Goal: Task Accomplishment & Management: Manage account settings

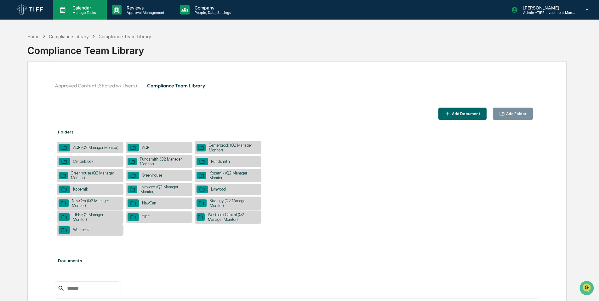
click at [72, 11] on p "Manage Tasks" at bounding box center [83, 12] width 32 height 4
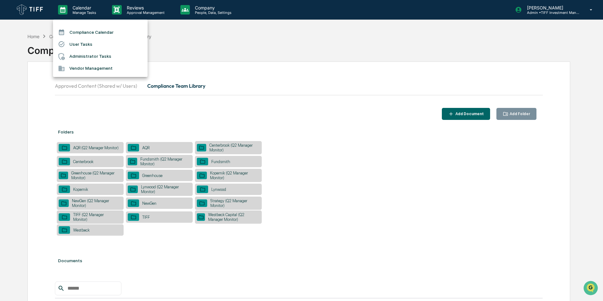
click at [151, 9] on div at bounding box center [301, 150] width 603 height 301
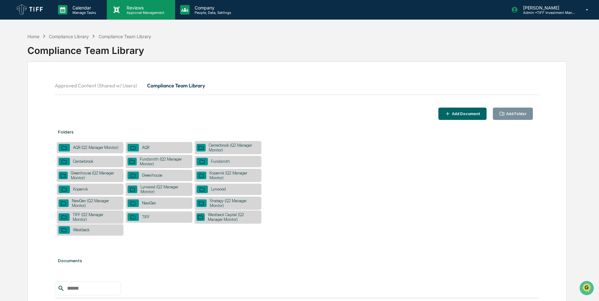
click at [141, 10] on p "Approval Management" at bounding box center [145, 12] width 46 height 4
click at [131, 10] on p "Approval Management" at bounding box center [145, 12] width 46 height 4
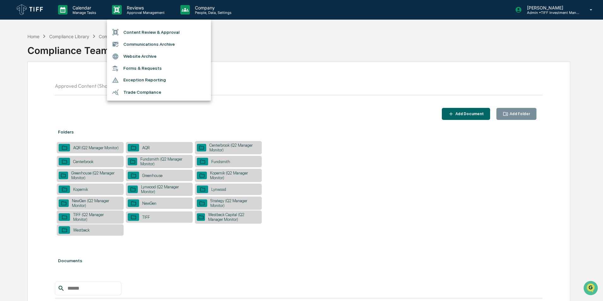
click at [153, 34] on li "Content Review & Approval" at bounding box center [159, 32] width 104 height 12
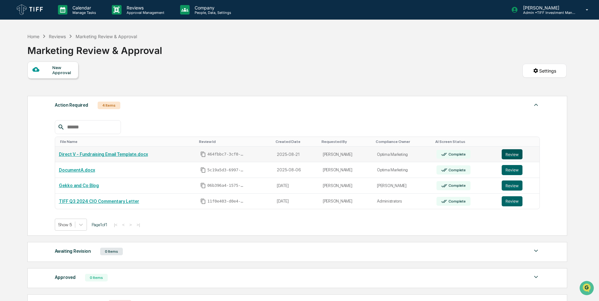
click at [513, 156] on button "Review" at bounding box center [512, 154] width 21 height 10
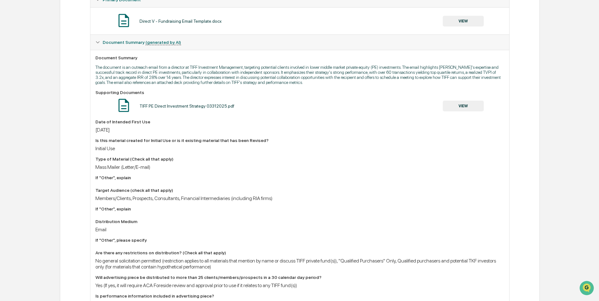
scroll to position [39, 0]
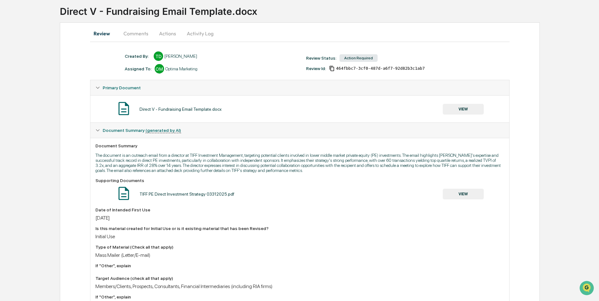
click at [469, 108] on button "VIEW" at bounding box center [463, 109] width 41 height 11
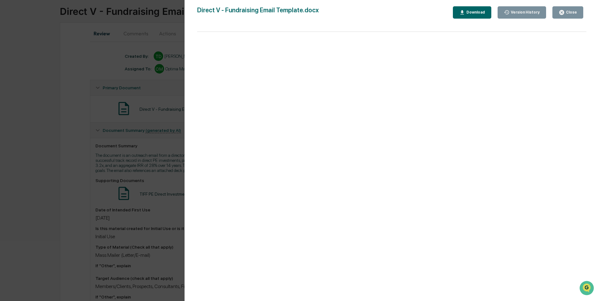
click at [482, 10] on div "Download" at bounding box center [473, 12] width 26 height 6
click at [577, 9] on button "Close" at bounding box center [568, 12] width 31 height 12
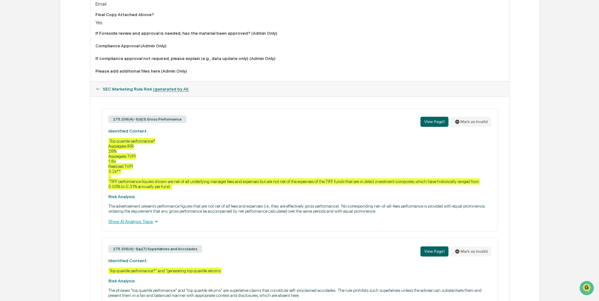
scroll to position [575, 0]
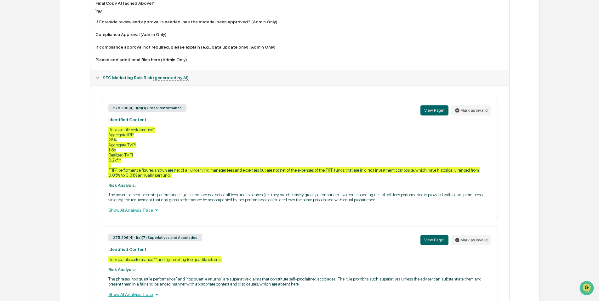
click at [130, 210] on div "Show AI Analysis Trace" at bounding box center [299, 209] width 383 height 7
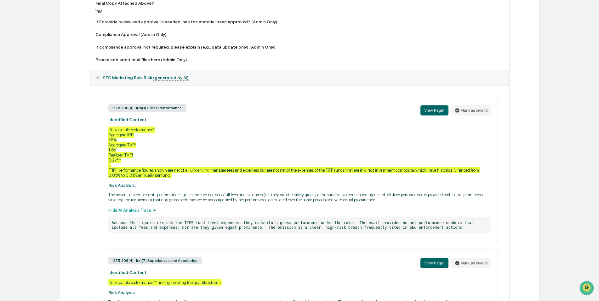
click at [144, 210] on div "Hide AI Analysis Trace" at bounding box center [299, 209] width 383 height 7
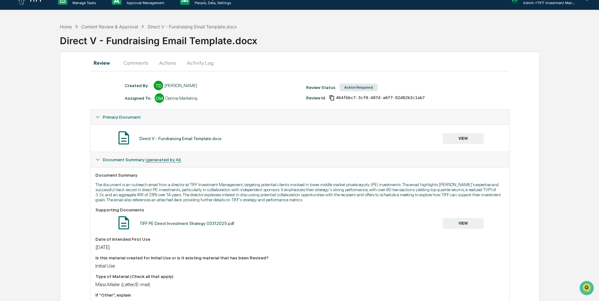
scroll to position [0, 0]
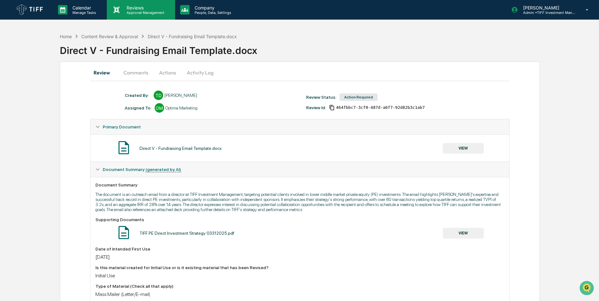
click at [150, 17] on div "Reviews Approval Management" at bounding box center [141, 10] width 68 height 20
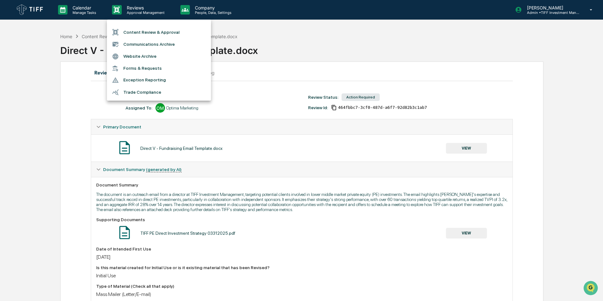
click at [165, 33] on li "Content Review & Approval" at bounding box center [159, 32] width 104 height 12
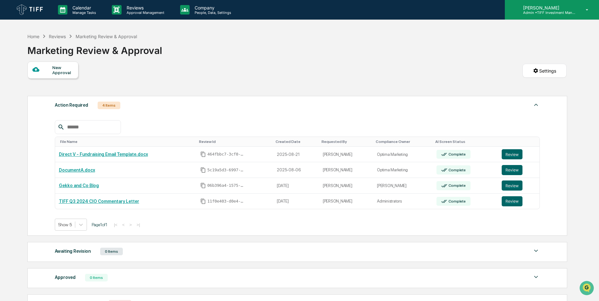
drag, startPoint x: 530, startPoint y: 24, endPoint x: 541, endPoint y: 12, distance: 16.5
click at [530, 24] on div "Calendar Manage Tasks Reviews Approval Management Company People, Data, Setting…" at bounding box center [299, 185] width 599 height 371
click at [544, 10] on p "Admin • TIFF Investment Management" at bounding box center [547, 12] width 59 height 4
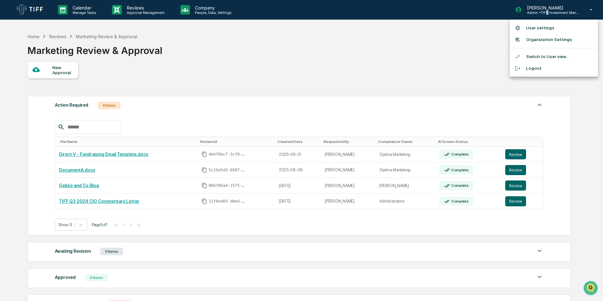
drag, startPoint x: 544, startPoint y: 10, endPoint x: 535, endPoint y: 58, distance: 48.8
click at [535, 58] on li "Switch to User view..." at bounding box center [553, 57] width 88 height 12
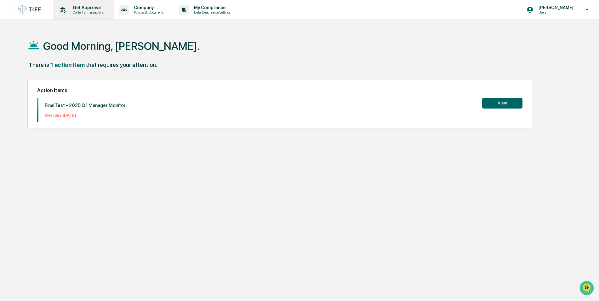
click at [95, 8] on p "Get Approval" at bounding box center [87, 7] width 39 height 5
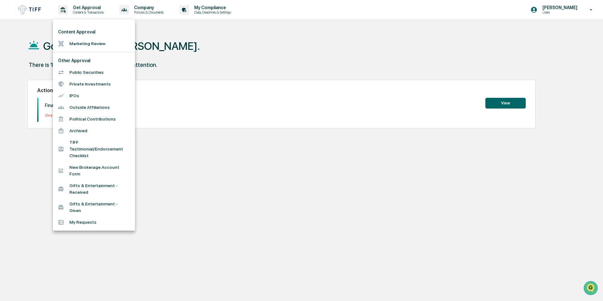
click at [382, 50] on div at bounding box center [301, 150] width 603 height 301
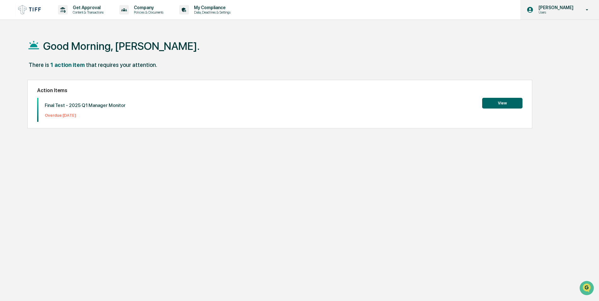
click at [551, 13] on p "Users" at bounding box center [555, 12] width 43 height 4
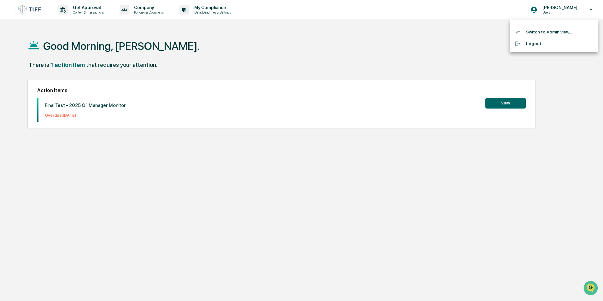
click at [553, 25] on ul "Switch to Admin view... Logout" at bounding box center [553, 36] width 88 height 32
click at [555, 32] on li "Switch to Admin view..." at bounding box center [553, 32] width 88 height 12
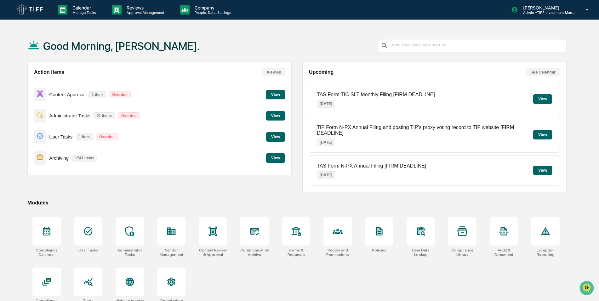
click at [298, 28] on div "Calendar Manage Tasks Reviews Approval Management Company People, Data, Setting…" at bounding box center [299, 165] width 599 height 331
click at [209, 10] on p "People, Data, Settings" at bounding box center [212, 12] width 45 height 4
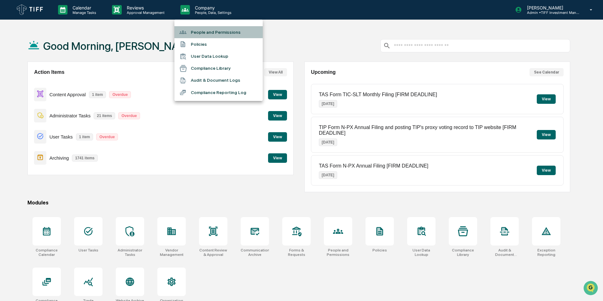
click at [224, 34] on li "People and Permissions" at bounding box center [218, 32] width 88 height 12
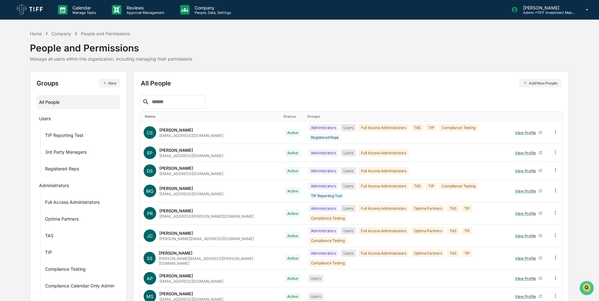
click at [542, 83] on button "Add New People" at bounding box center [541, 83] width 42 height 9
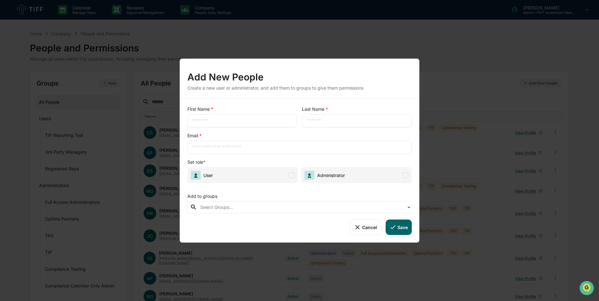
click at [213, 147] on input "text" at bounding box center [299, 147] width 215 height 6
paste input "**********"
type input "**********"
click at [215, 113] on div "First Name * ​" at bounding box center [243, 116] width 110 height 21
click at [215, 118] on input "text" at bounding box center [242, 121] width 100 height 6
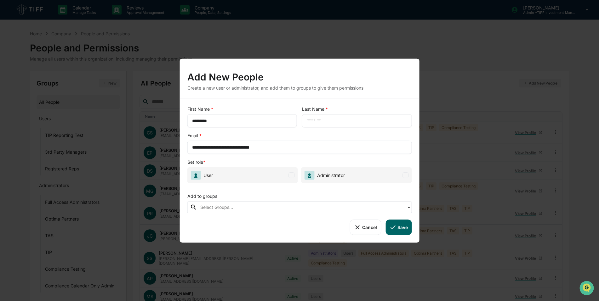
type input "*********"
type input "******"
click at [404, 174] on span at bounding box center [406, 175] width 6 height 6
click at [362, 178] on span "Administrator" at bounding box center [356, 175] width 111 height 16
click at [402, 177] on span "Administrator" at bounding box center [356, 175] width 111 height 16
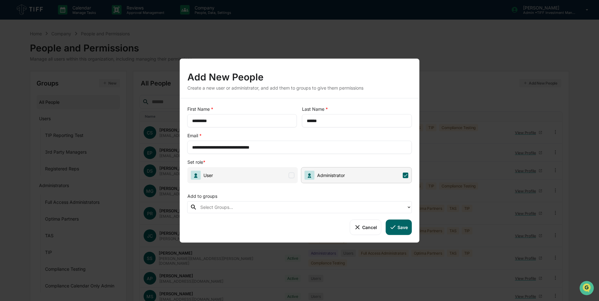
click at [408, 209] on icon at bounding box center [409, 207] width 5 height 5
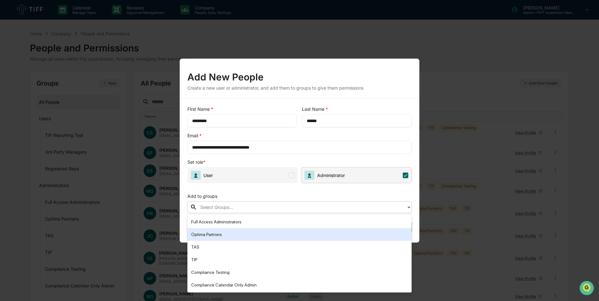
click at [240, 237] on div "Optima Partners" at bounding box center [299, 234] width 217 height 8
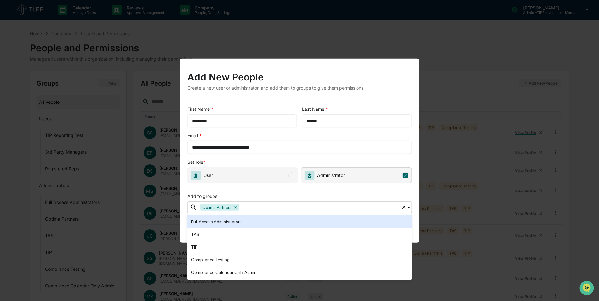
click at [261, 191] on div "Add to groups" at bounding box center [300, 194] width 225 height 13
click at [411, 206] on icon at bounding box center [409, 207] width 5 height 5
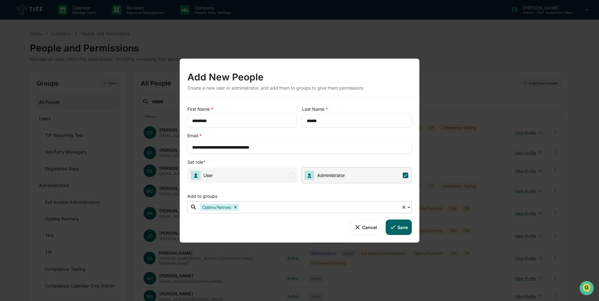
click at [410, 198] on div "Add to groups" at bounding box center [300, 194] width 225 height 13
click at [408, 206] on icon at bounding box center [409, 207] width 5 height 5
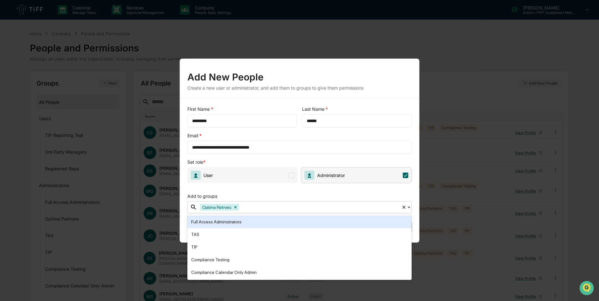
click at [408, 206] on icon at bounding box center [409, 207] width 5 height 5
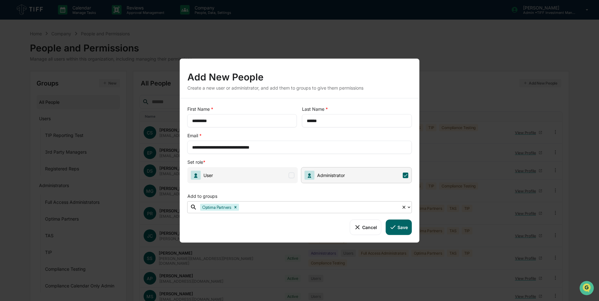
click at [413, 199] on div "**********" at bounding box center [300, 170] width 240 height 144
click at [411, 207] on icon at bounding box center [409, 207] width 5 height 5
click at [394, 230] on icon at bounding box center [393, 226] width 7 height 7
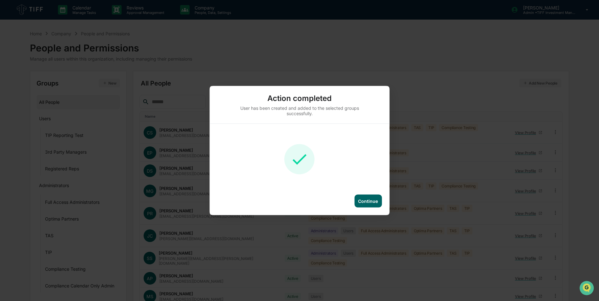
click at [377, 204] on div "Continue" at bounding box center [368, 200] width 27 height 13
